Goal: Check status

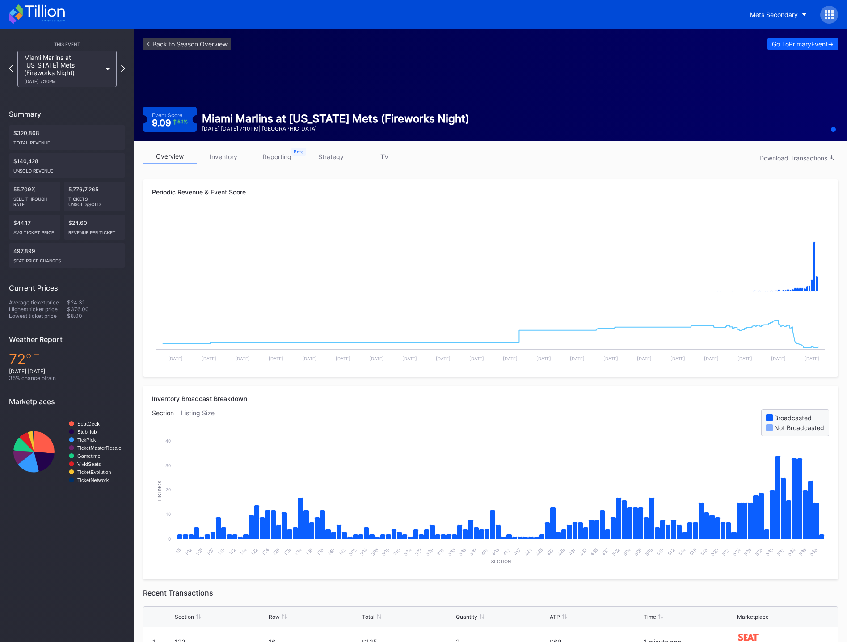
click at [36, 10] on icon at bounding box center [45, 11] width 40 height 12
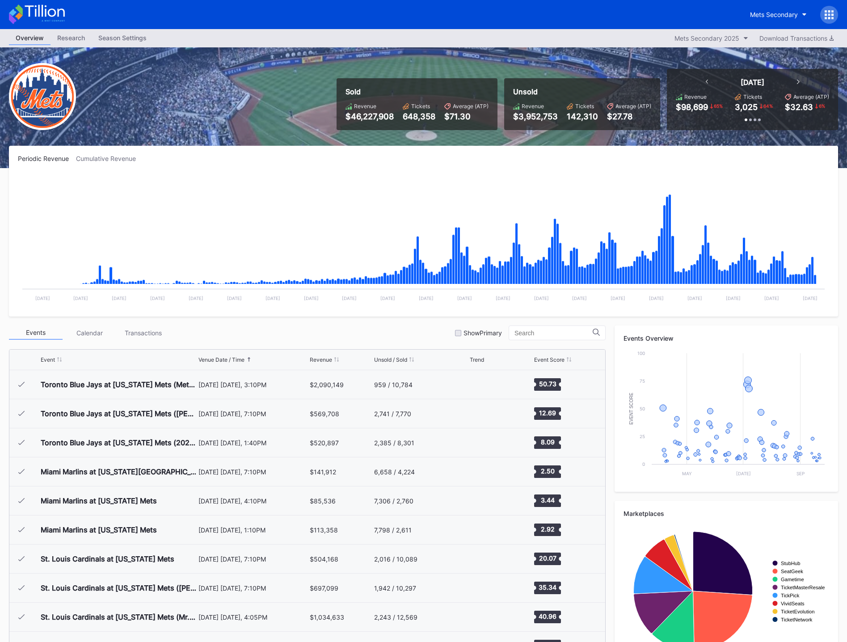
scroll to position [1918, 0]
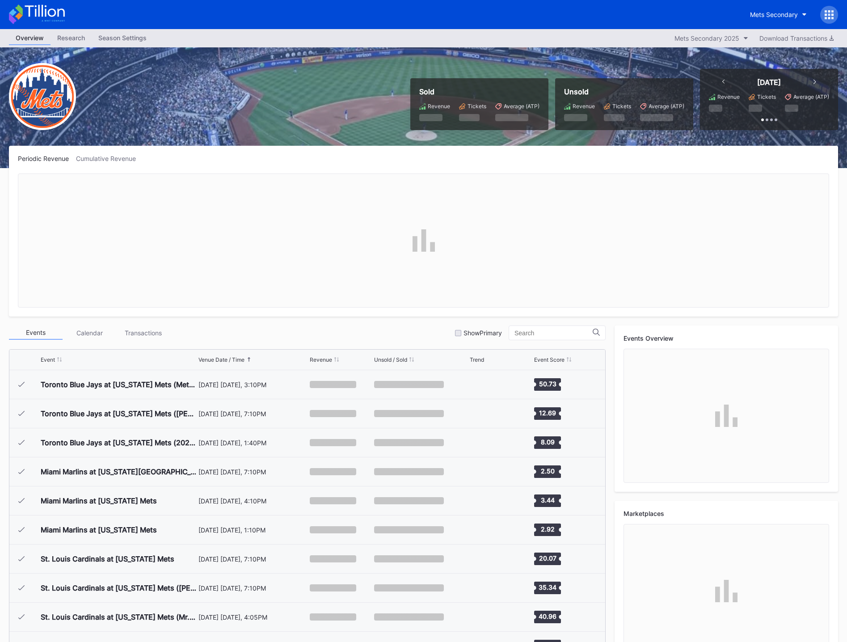
scroll to position [1918, 0]
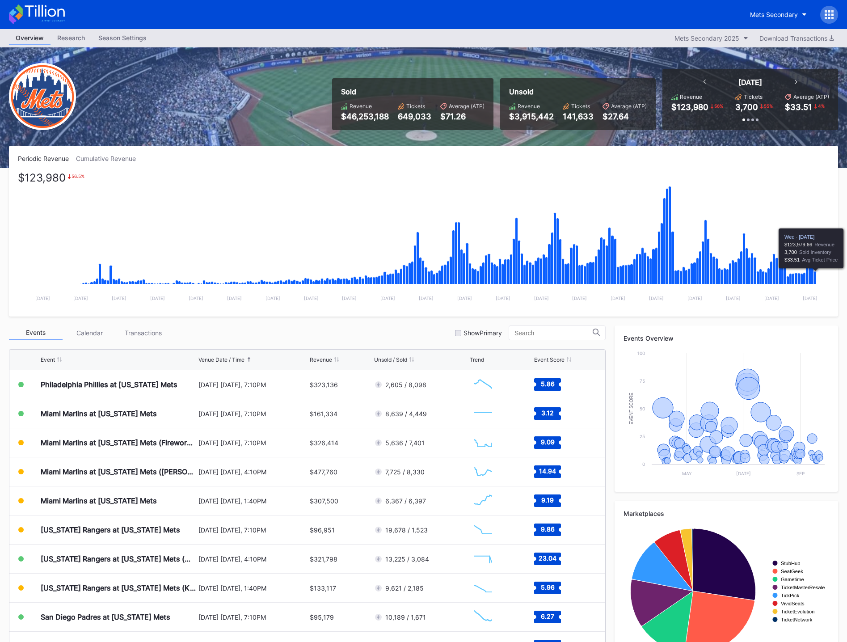
click at [816, 276] on icon "Chart title" at bounding box center [815, 277] width 3 height 13
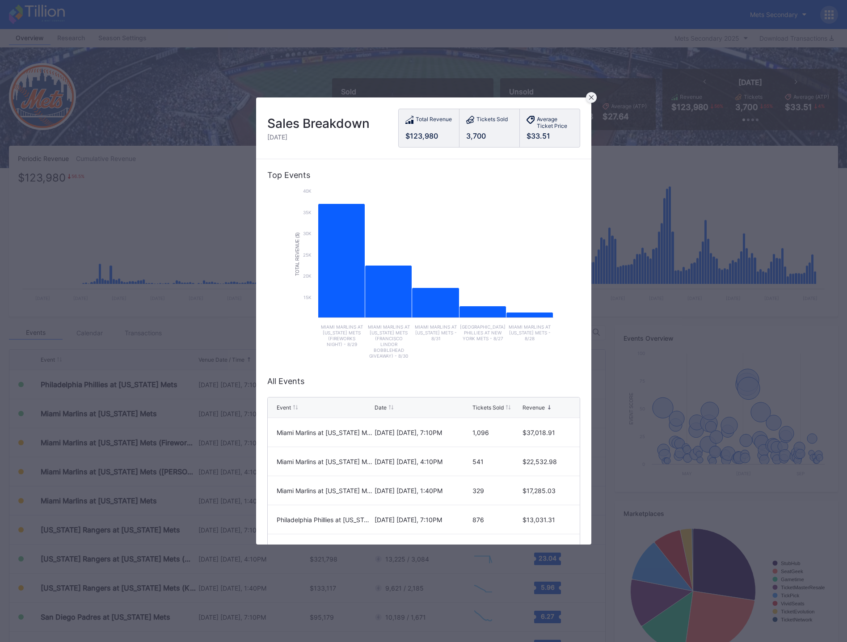
click at [589, 99] on icon at bounding box center [591, 97] width 4 height 4
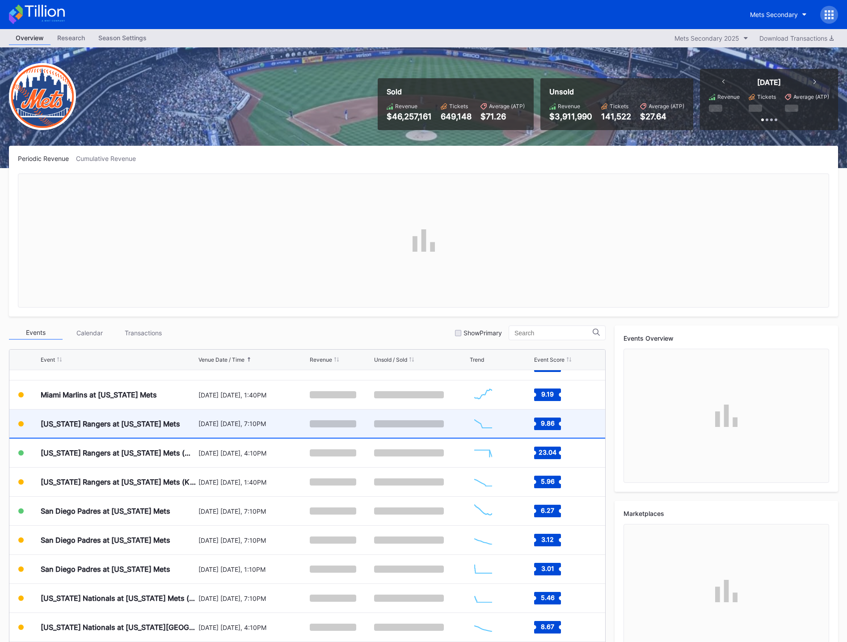
scroll to position [2032, 0]
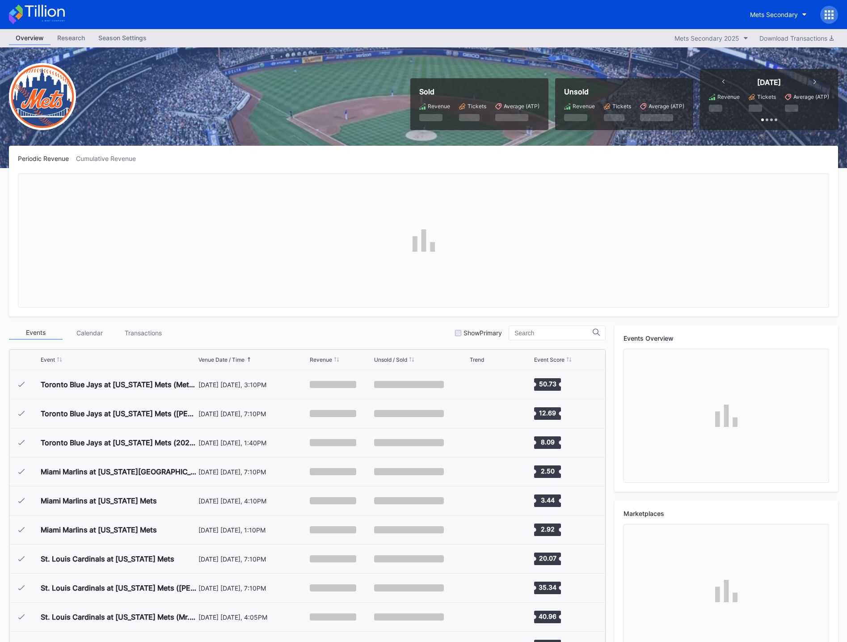
scroll to position [1918, 0]
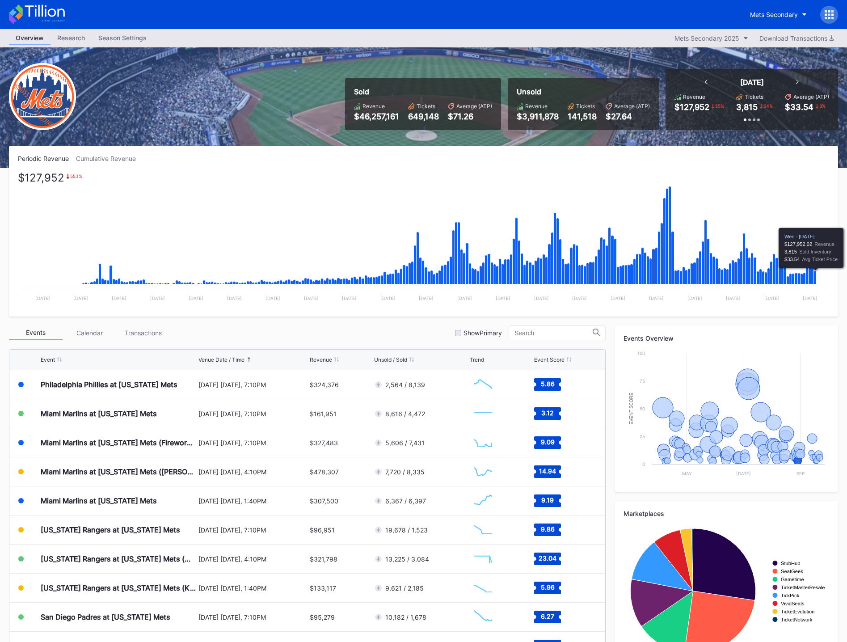
click at [816, 274] on icon "Chart title" at bounding box center [815, 277] width 3 height 13
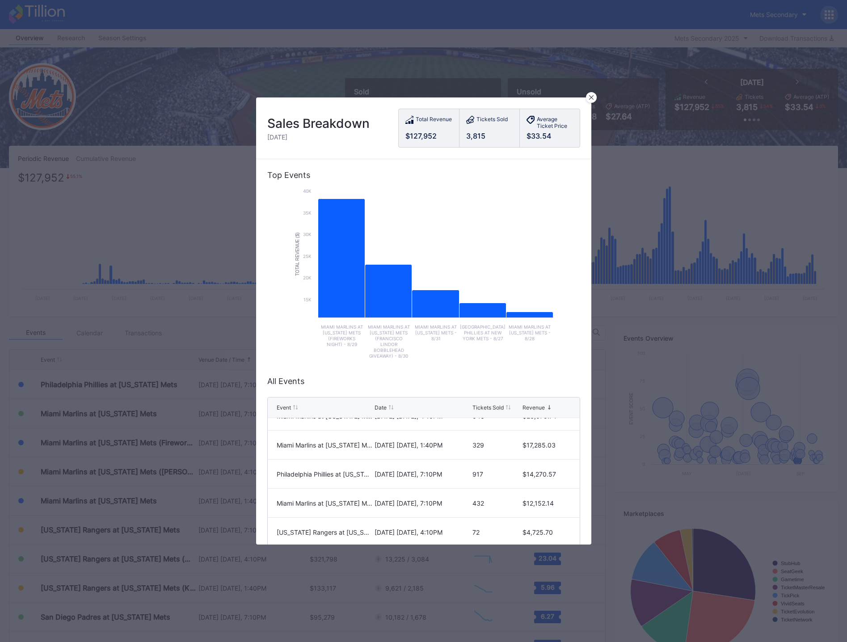
scroll to position [0, 0]
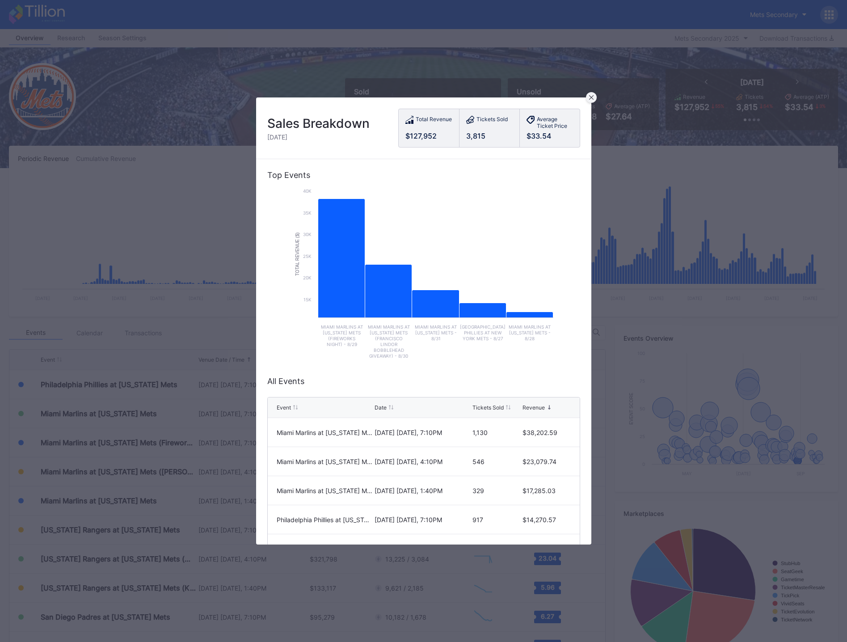
click at [594, 98] on div at bounding box center [591, 97] width 11 height 11
